Goal: Task Accomplishment & Management: Manage account settings

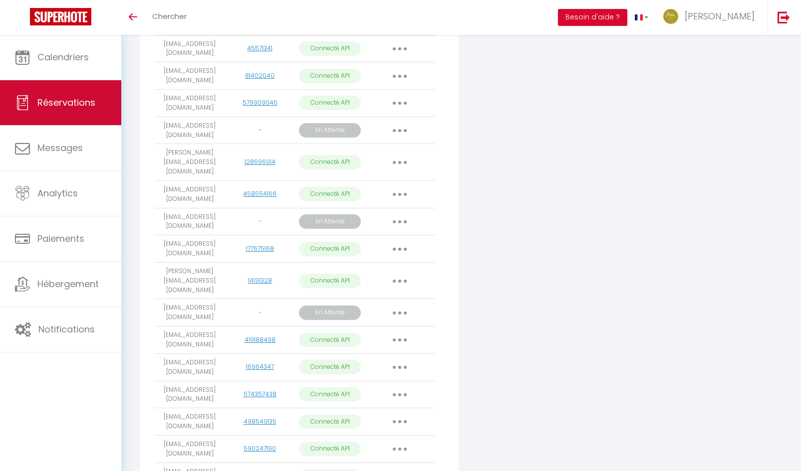
scroll to position [358, 0]
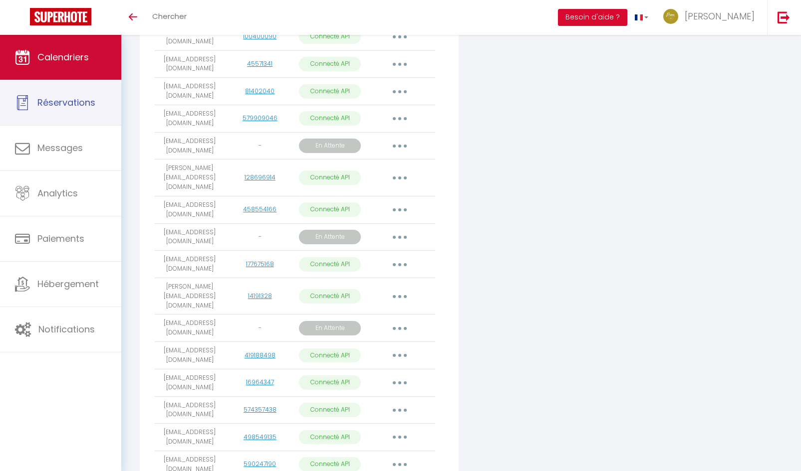
click at [67, 69] on link "Calendriers" at bounding box center [60, 57] width 121 height 45
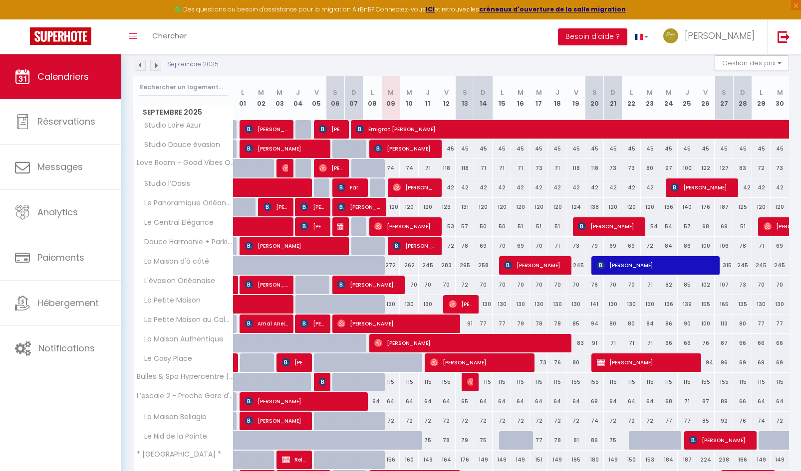
scroll to position [253, 0]
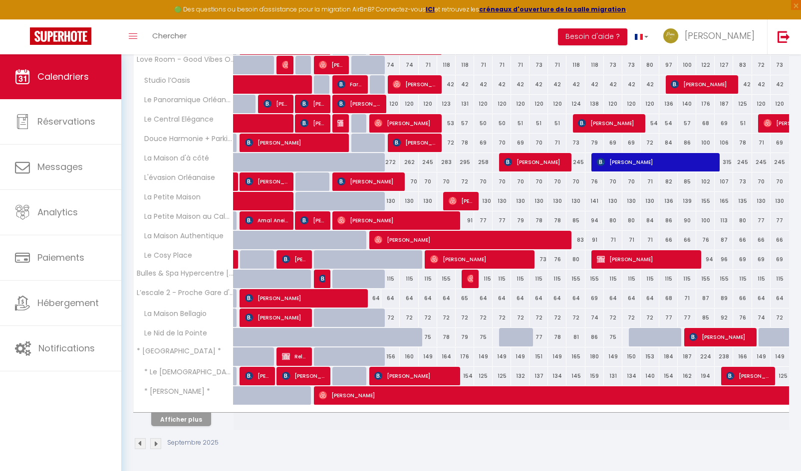
click at [391, 262] on div at bounding box center [397, 265] width 18 height 19
type input "73"
type input "[DATE]"
type input "Mer 10 Septembre 2025"
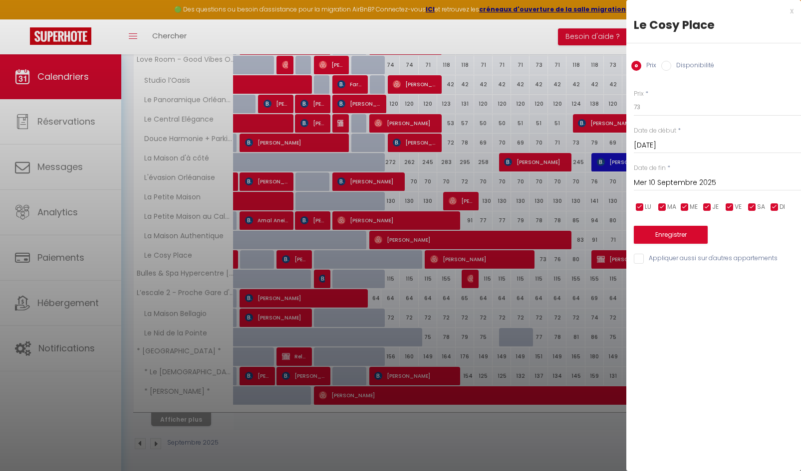
click at [675, 59] on div "Prix Disponibilité" at bounding box center [713, 59] width 175 height 33
click at [673, 67] on label "Disponibilité" at bounding box center [692, 66] width 43 height 11
click at [671, 67] on input "Disponibilité" at bounding box center [666, 66] width 10 height 10
radio input "true"
radio input "false"
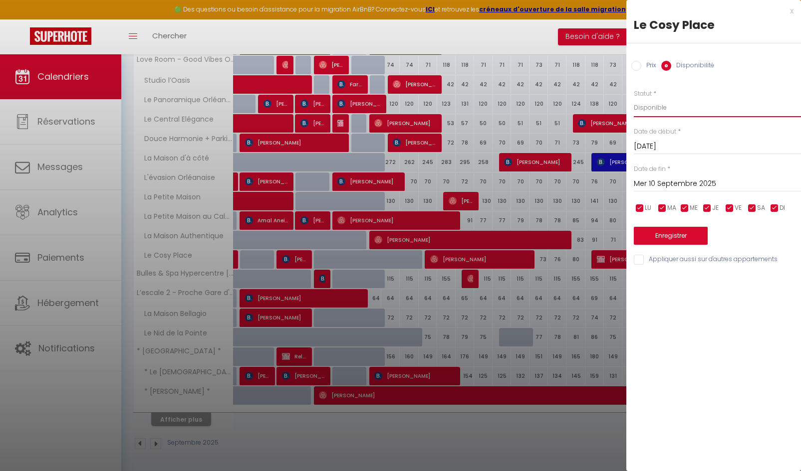
click at [654, 110] on select "Disponible Indisponible" at bounding box center [716, 107] width 167 height 19
click at [633, 98] on select "Disponible Indisponible" at bounding box center [716, 107] width 167 height 19
click at [669, 189] on input "Mer 10 Septembre 2025" at bounding box center [716, 184] width 167 height 13
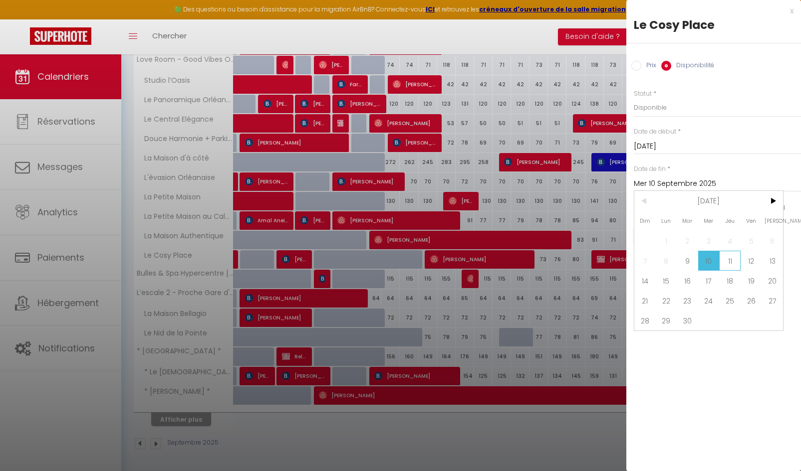
click at [728, 260] on span "11" at bounding box center [729, 261] width 21 height 20
type input "Jeu 11 Septembre 2025"
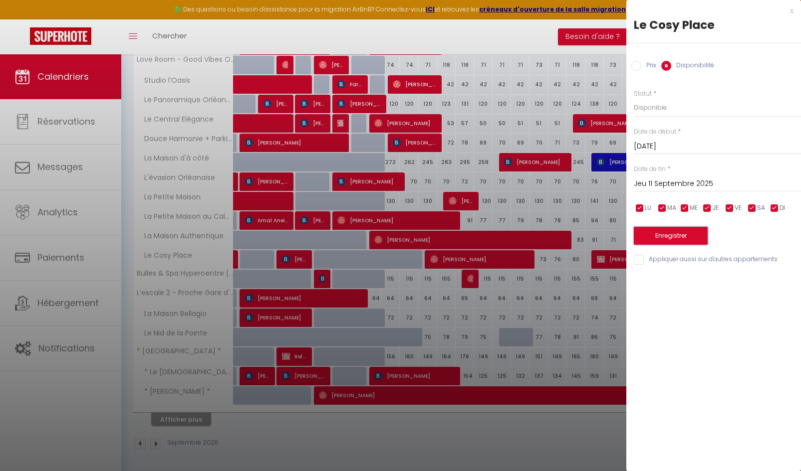
click at [659, 234] on button "Enregistrer" at bounding box center [670, 236] width 74 height 18
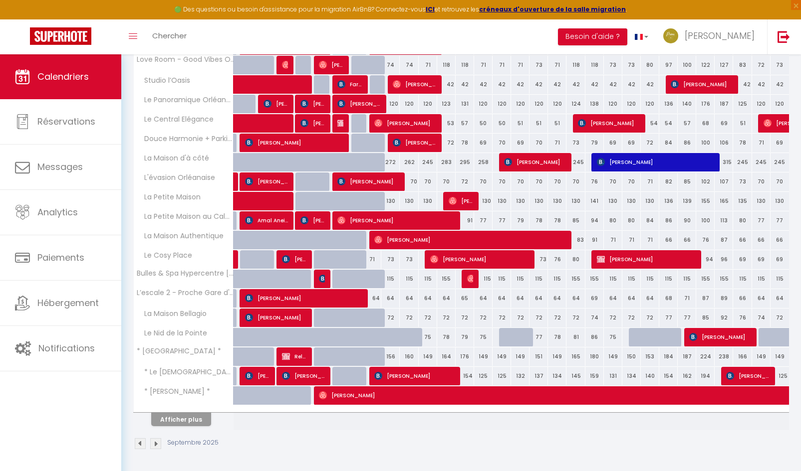
scroll to position [153, 0]
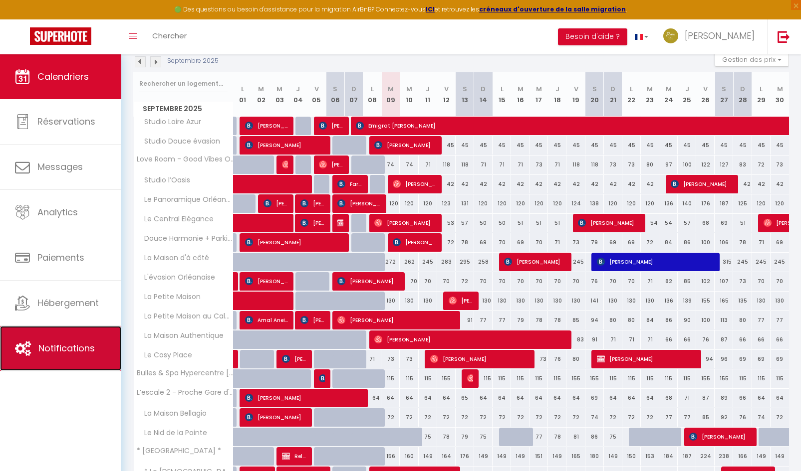
click at [72, 357] on link "Notifications" at bounding box center [60, 348] width 121 height 45
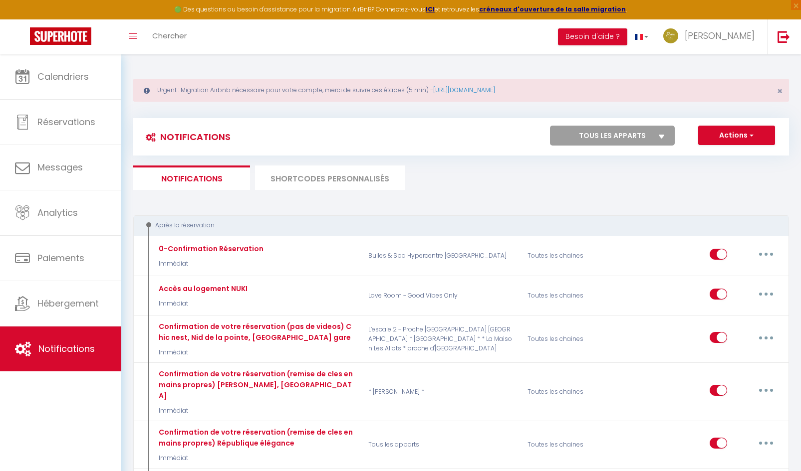
click at [349, 183] on li "SHORTCODES PERSONNALISÉS" at bounding box center [330, 178] width 150 height 24
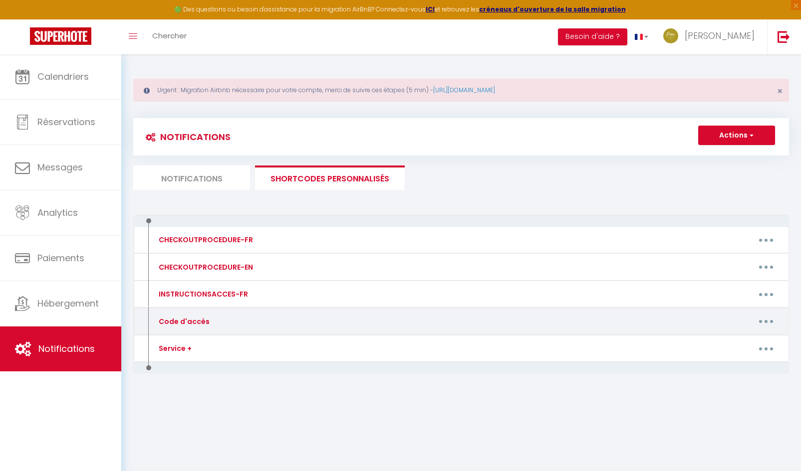
click at [771, 320] on button "button" at bounding box center [766, 322] width 28 height 16
click at [729, 345] on link "Editer" at bounding box center [740, 344] width 74 height 17
type input "Code d'accès"
type textarea "Message avec Code accès."
type textarea "CODE KEY BOX : 1993 Votre arrivée est prévue à partir de 16h à l'adresse suivan…"
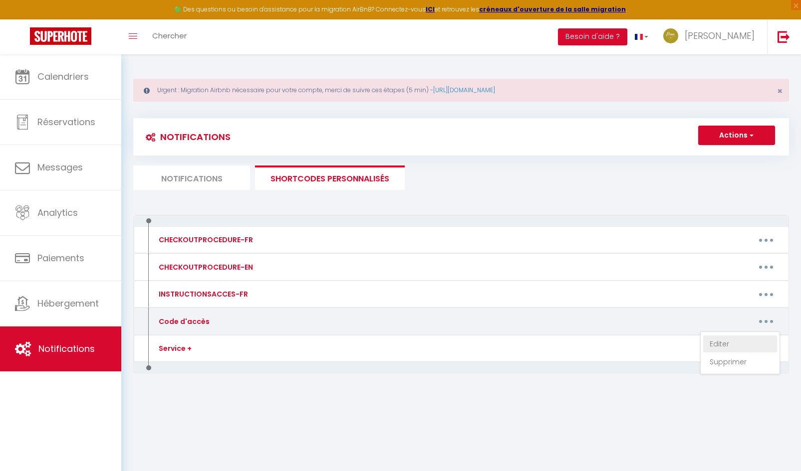
type textarea "CODE KEY BOX : 9380 Votre arrivée est prévue à partir de 16h à l'adresse suivan…"
type textarea "CODE KEY BOX : 0901 Votre arrivée est prévue à partir de 16h à l'adresse suivan…"
type textarea "Veuillez sonner à l'interphone au nom de "GUIOUGOU" BUILDING ENTRY CODE B / COD…"
type textarea "CODE PORTAIL : C214 CODE KEY BOX : [RENTALDOOR:CODE] Votre arrivée est prévue à…"
type textarea "1. CODE PORTAIL / PORTAL : 1982A 2. CODE KEY BOX : 8045 Votre arrivée est prévu…"
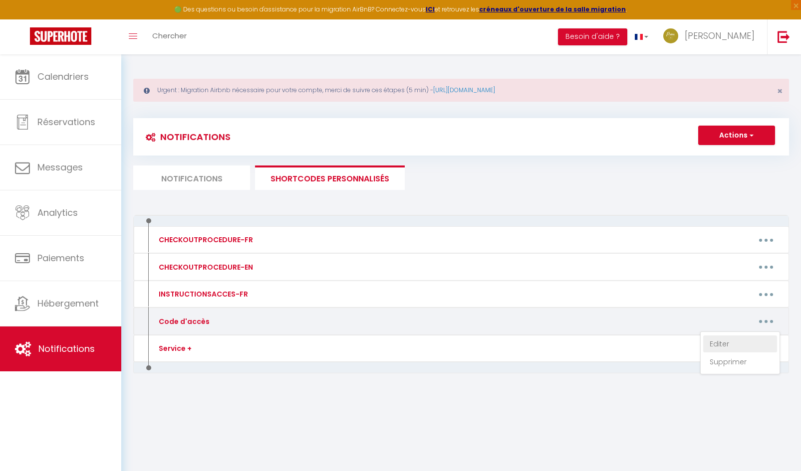
type textarea "1. CODE PORTILLON / PORTAL : 1993 2. CODE KEY BOX : 2451 Votre arrivée est prév…"
type textarea "CODE KEY BOX : 0901 Votre arrivée est prévue à partir de 16h à l'adresse suivan…"
type textarea "CODE KEY BOX : 1380 Votre arrivée est prévue à partir de 16h à l'adresse suivan…"
type textarea "CODE KEY BOX : 1123 CODE PORTE IMMEUBLE si verrouillée - BUILDING DOOR CODE IF …"
type textarea "CODE KEY BOX : 1980 Votre arrivée est prévue à partir de 16h à l'adresse suivan…"
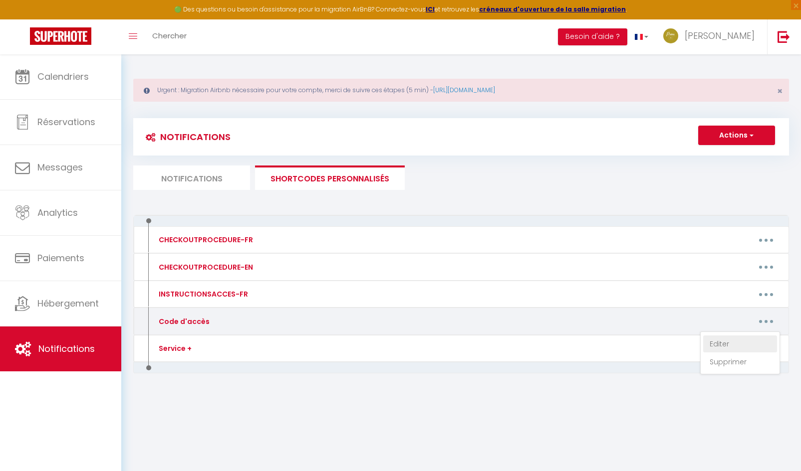
type textarea "CODE INTERPHONES : A 4545B CODE PORTE DU LOGEMENT KEYPAD : [RENTALDOOR:CODE] Vo…"
type textarea "LORE IPS DOL / SITAM C ADIP : 8474 Elits doeiusm tem incidi u labore et 59d m a…"
type textarea "CODE KEY BOX : 8090 Votre arrivée est prévue à partir de 16h à l'adresse suivan…"
type textarea "CODE KEY BOX : 1903 Votre arrivée est prévue à partir de 16h à l'adresse suivan…"
type textarea "CODE KEY BOX : 2912 Votre arrivée est prévue à partir de 16h à l'adresse suivan…"
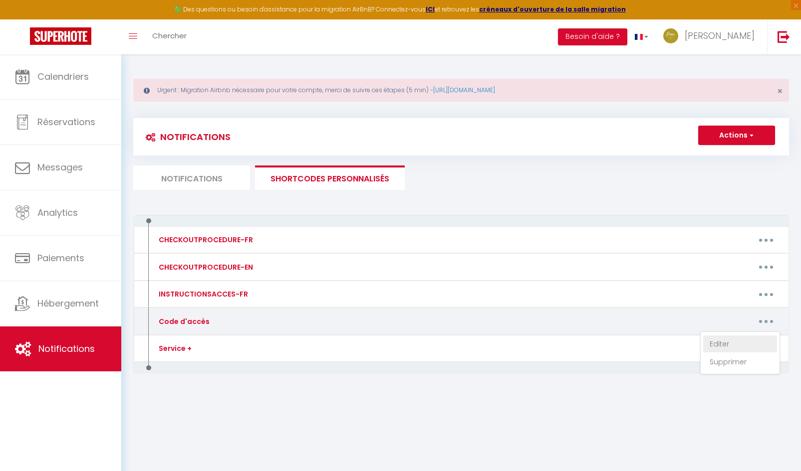
type textarea "CODE KEY BOX : 8848 Votre arrivée est prévue à partir de 16h à l’adresse suivan…"
type textarea "CODE KEY BOX : 1122 Votre arrivée est prévue à partir de 16h à l'adresse suivan…"
type textarea "CODE KEY BOX : 2013 Votre arrivée est prévue à partir de 16h à l’adresse suivan…"
type textarea "CODE KEY BOX : 2244 Votre arrivée est prévue à partir de 16h à l'adresse suivan…"
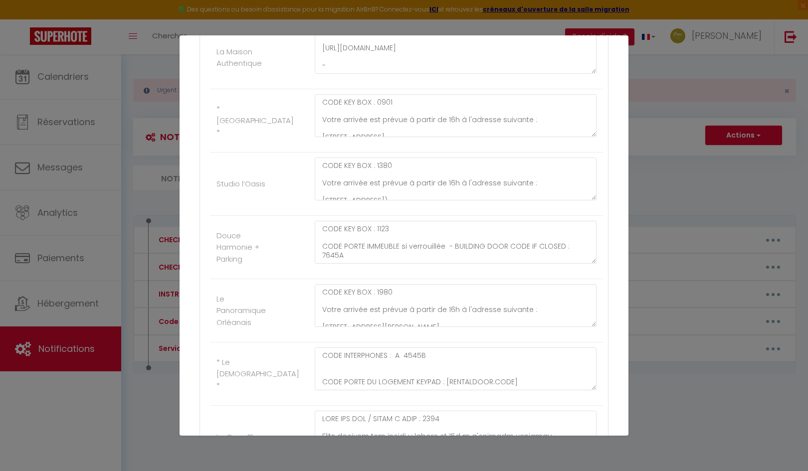
scroll to position [710, 0]
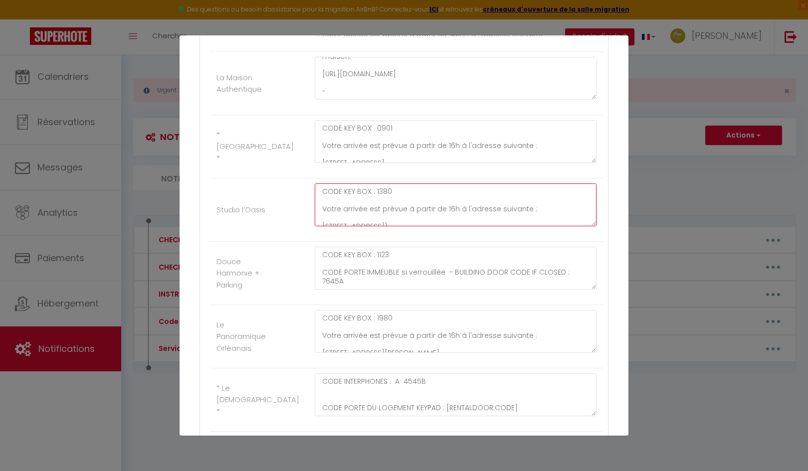
click at [403, 195] on textarea "CODE KEY BOX : 1380 Votre arrivée est prévue à partir de 16h à l'adresse suivan…" at bounding box center [456, 205] width 282 height 43
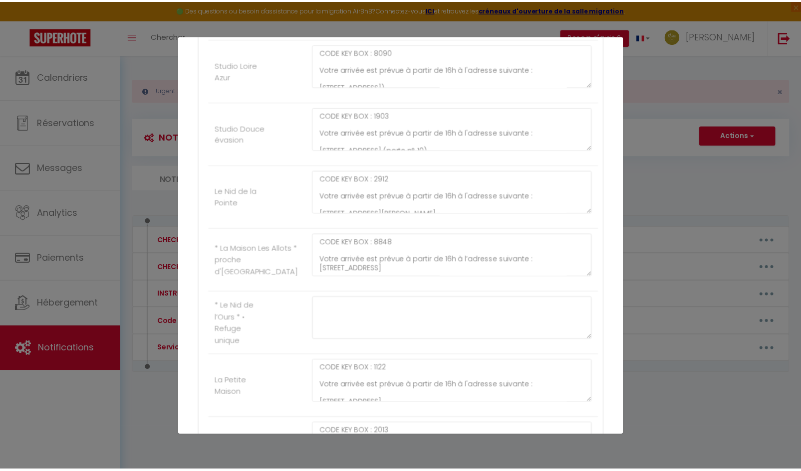
scroll to position [1359, 0]
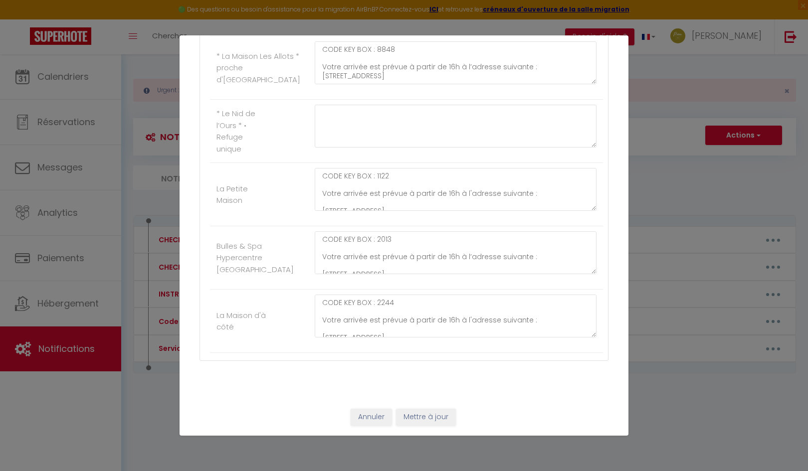
type textarea "CODE KEY BOX : 0917 Votre arrivée est prévue à partir de 16h à l'adresse suivan…"
click at [418, 418] on button "Mettre à jour" at bounding box center [426, 417] width 60 height 17
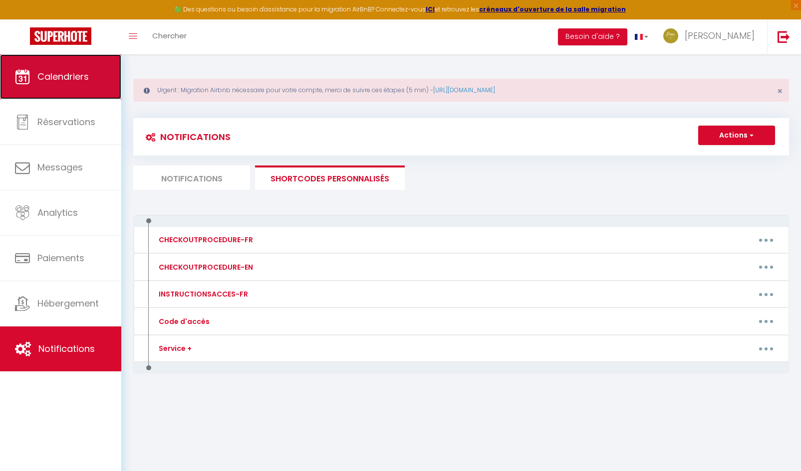
click at [69, 85] on link "Calendriers" at bounding box center [60, 76] width 121 height 45
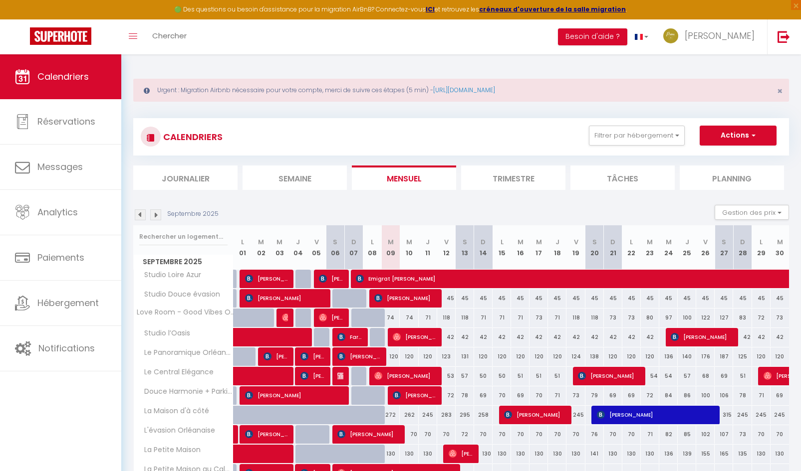
scroll to position [249, 0]
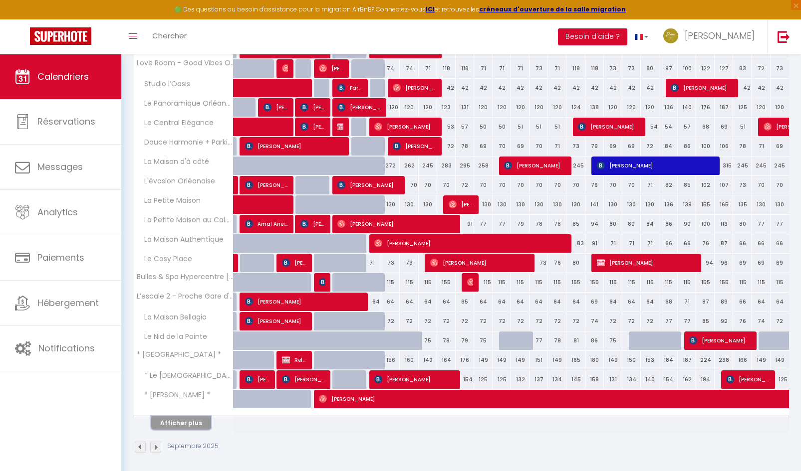
click at [193, 423] on button "Afficher plus" at bounding box center [181, 423] width 60 height 13
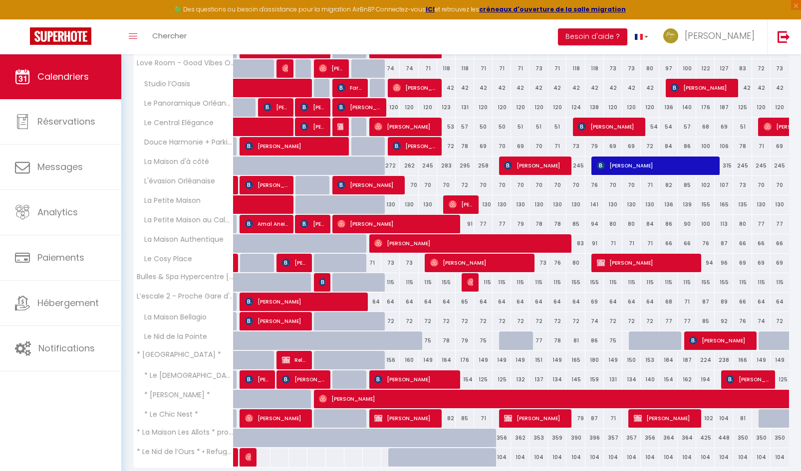
scroll to position [287, 0]
